Goal: Transaction & Acquisition: Register for event/course

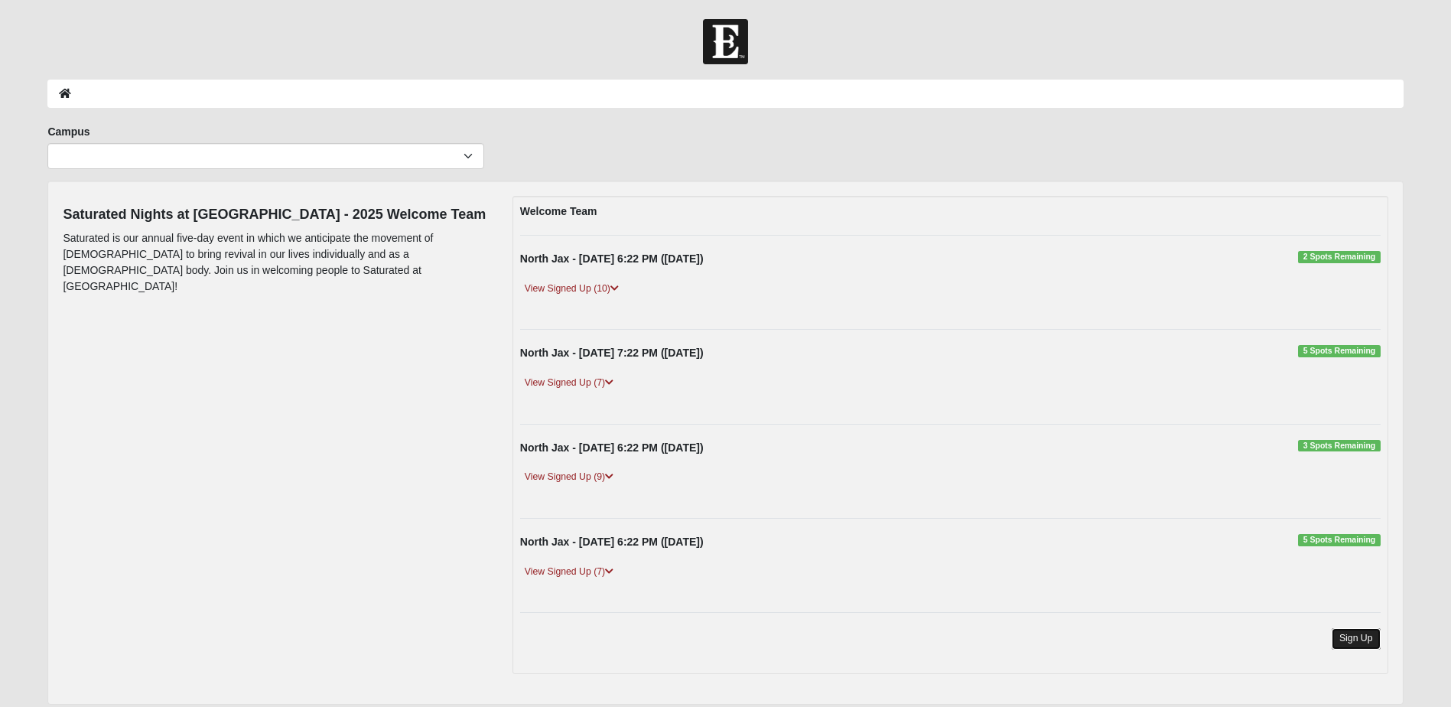
click at [1345, 641] on link "Sign Up" at bounding box center [1355, 638] width 49 height 21
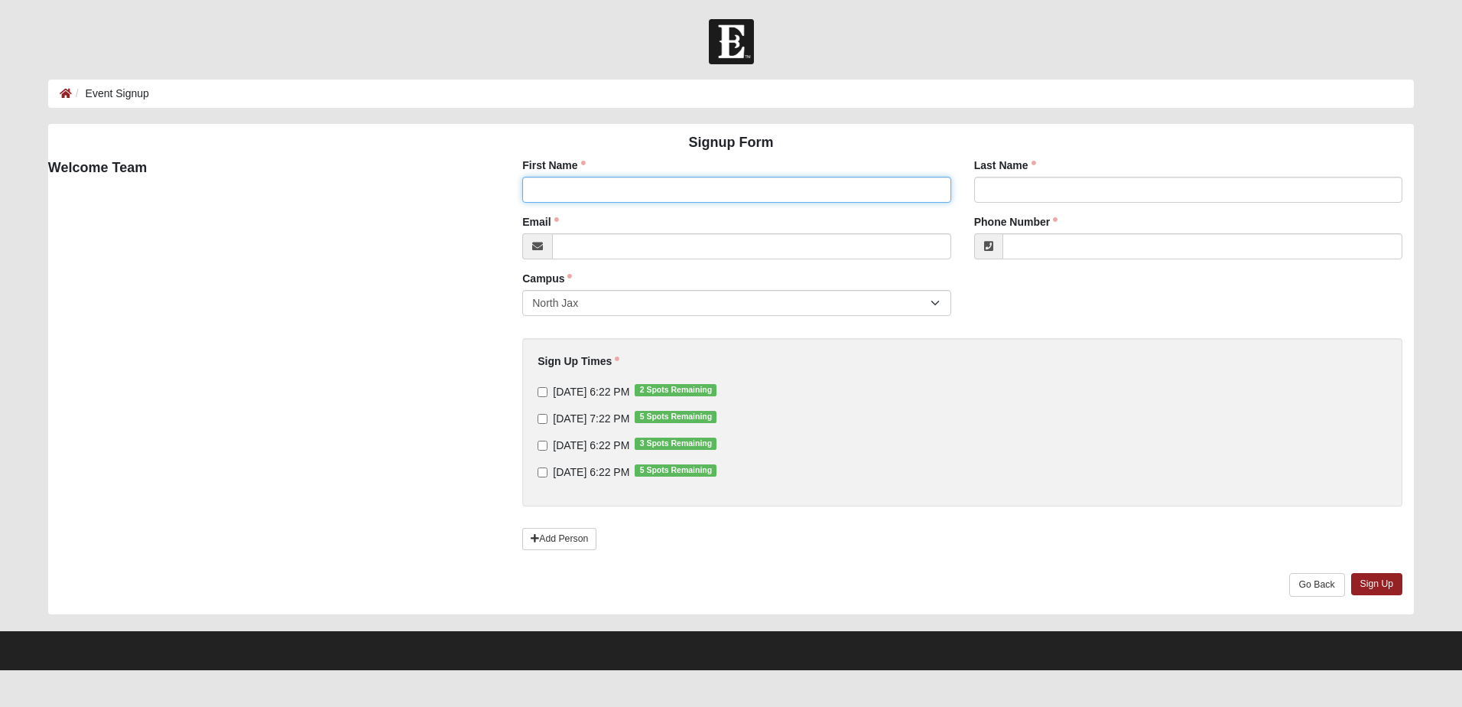
click at [603, 192] on input "First Name" at bounding box center [736, 190] width 428 height 26
type input "Danny"
type input "Johnson"
type input "djohnson@hosepower.com"
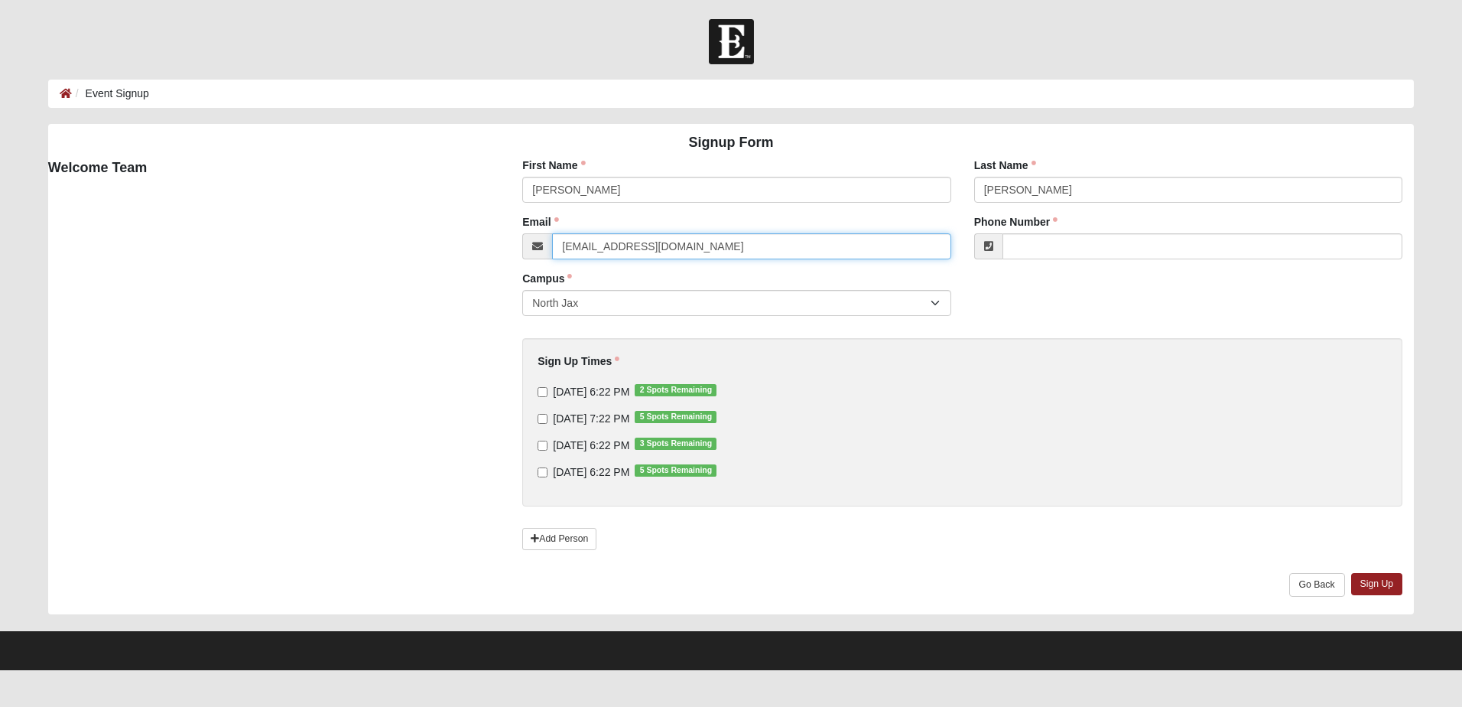
type input "(904) 759-2694"
click at [541, 419] on input "9/11/2025 7:22 PM 5 Spots Remaining" at bounding box center [543, 419] width 10 height 10
checkbox input "true"
click at [1368, 579] on link "Sign Up" at bounding box center [1377, 584] width 52 height 22
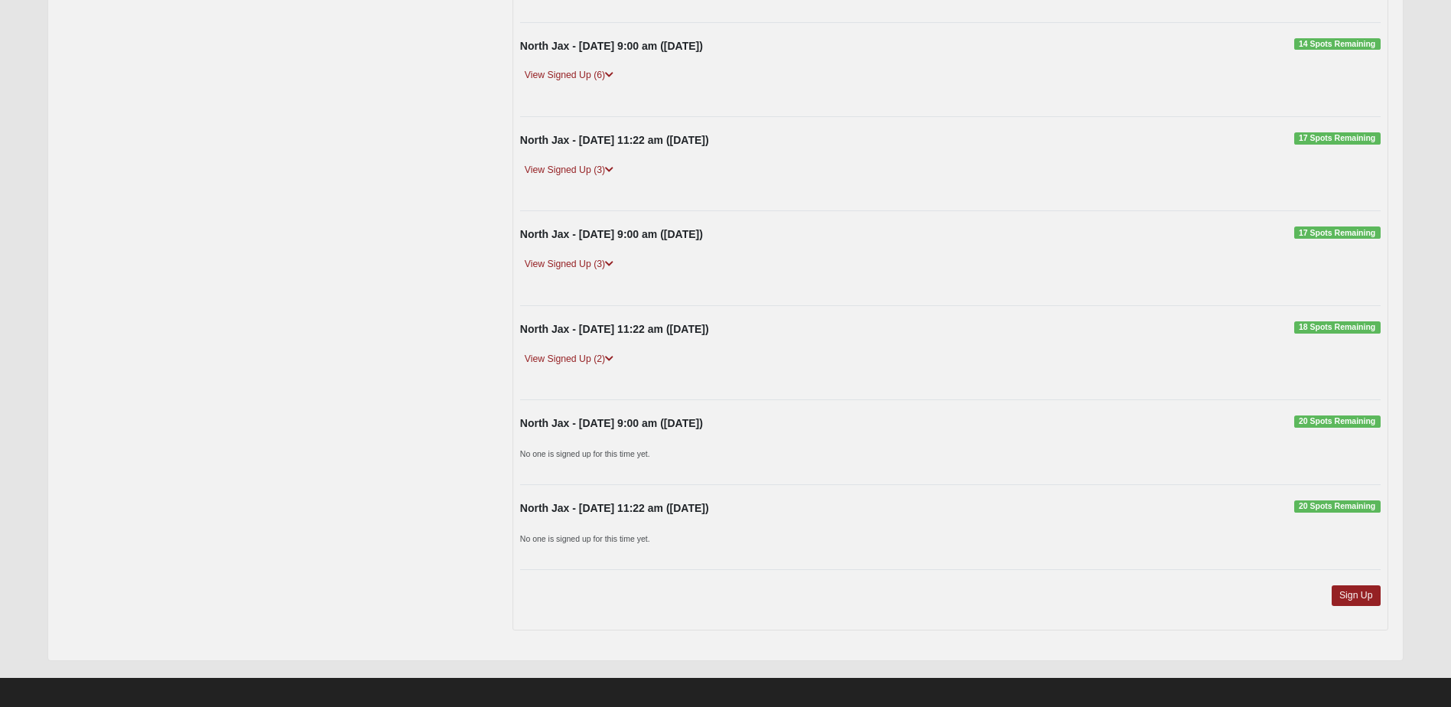
scroll to position [411, 0]
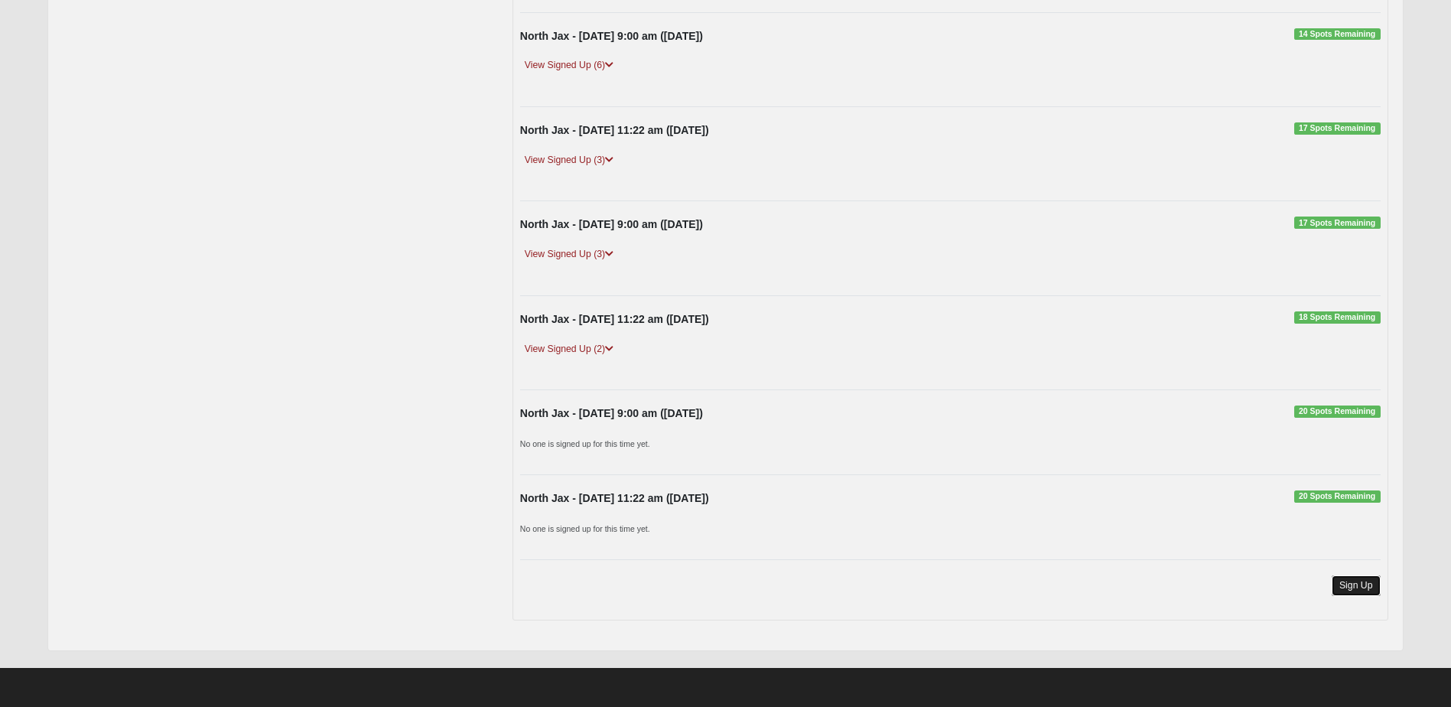
click at [1343, 584] on link "Sign Up" at bounding box center [1355, 585] width 49 height 21
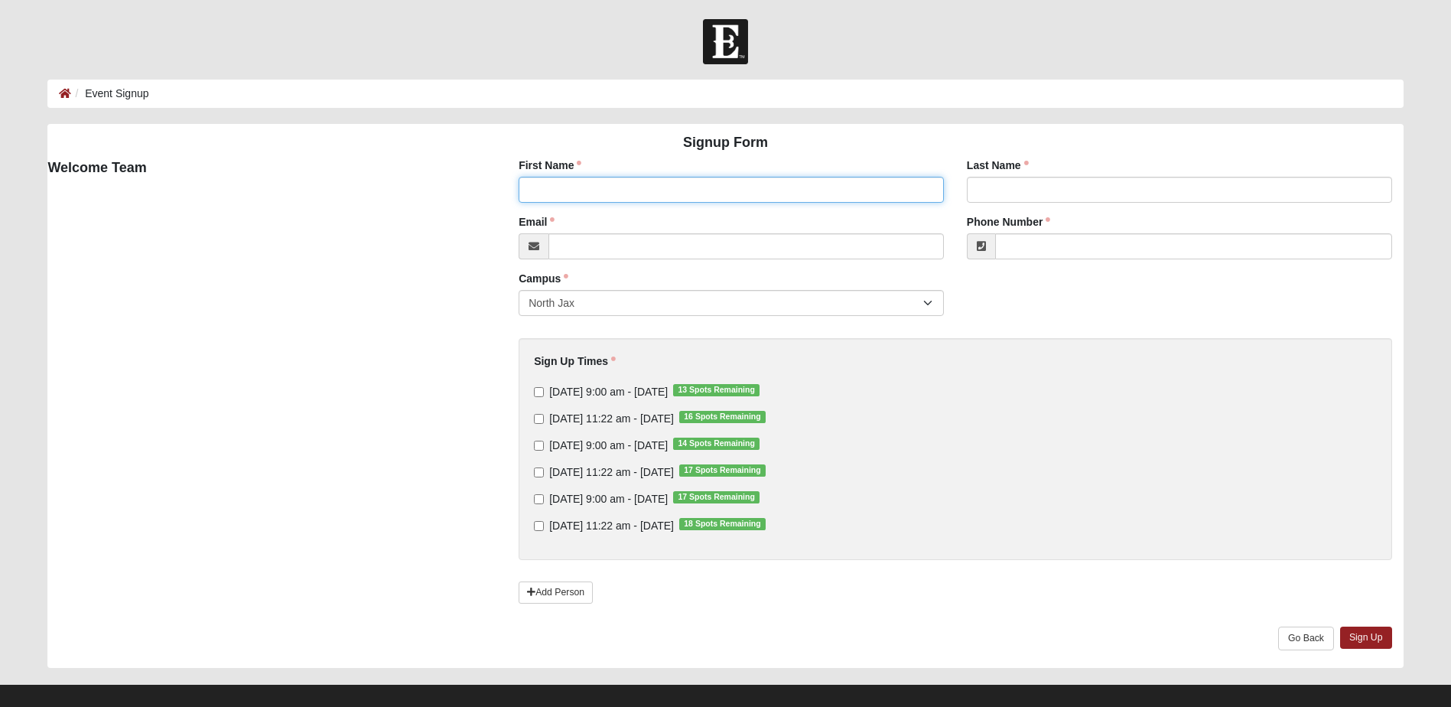
click at [577, 191] on input "First Name" at bounding box center [730, 190] width 425 height 26
type input "[PERSON_NAME]"
type input "[EMAIL_ADDRESS][DOMAIN_NAME]"
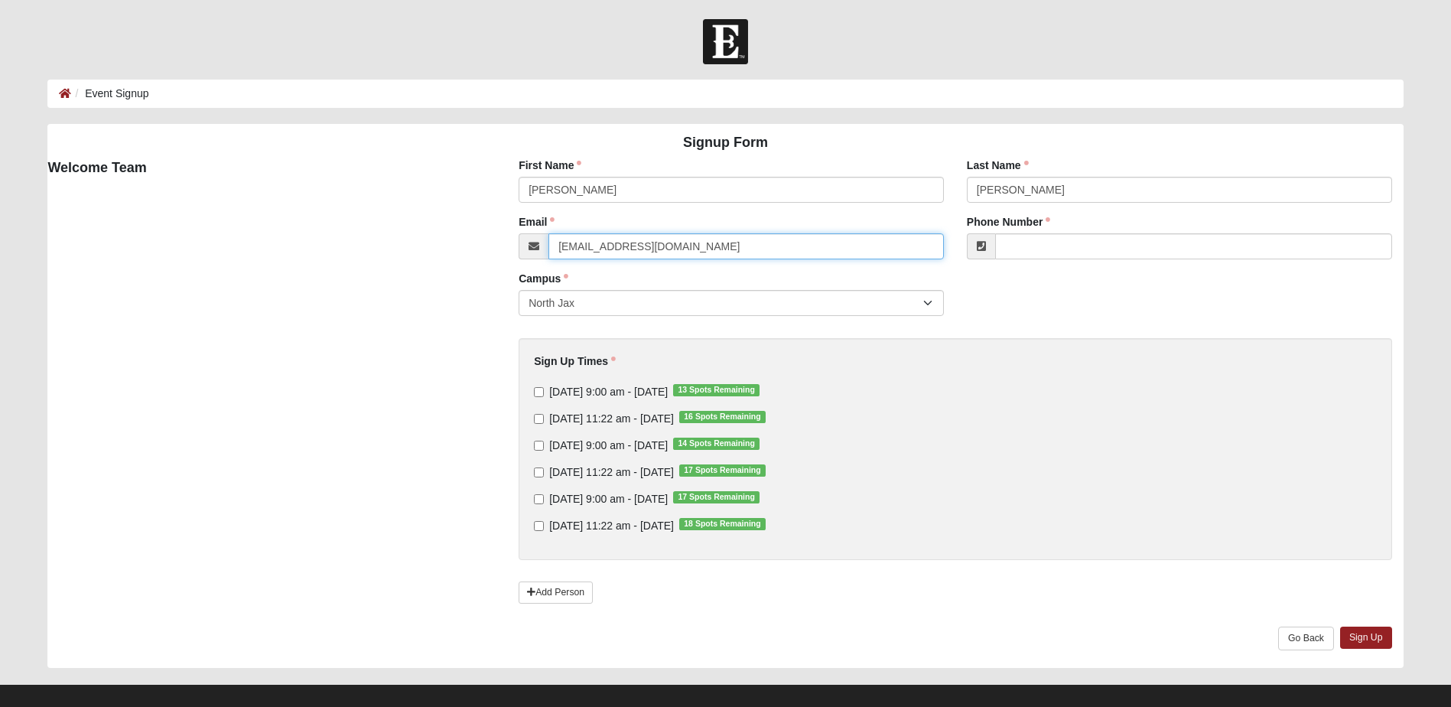
type input "[PHONE_NUMBER]"
click at [541, 418] on input "[DATE] 11:22 am - [DATE] 16 Spots Remaining" at bounding box center [539, 419] width 10 height 10
checkbox input "true"
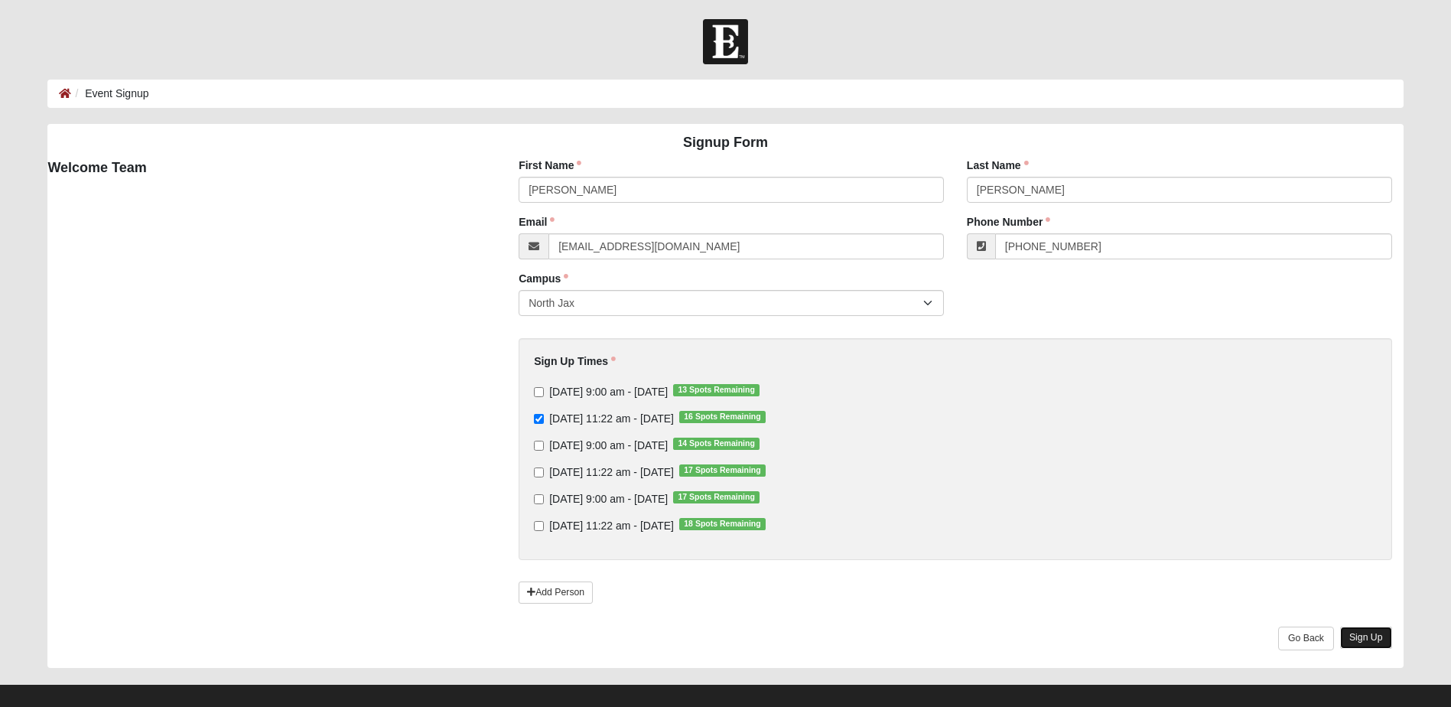
click at [1351, 636] on link "Sign Up" at bounding box center [1366, 637] width 52 height 22
